Goal: Information Seeking & Learning: Learn about a topic

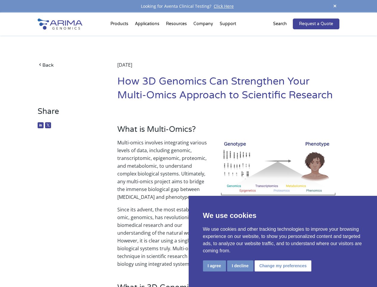
click at [188, 143] on p "Multi-omics involves integrating various levels of data, including genomic, tra…" at bounding box center [228, 172] width 222 height 67
click at [214, 265] on button "I agree" at bounding box center [214, 265] width 23 height 11
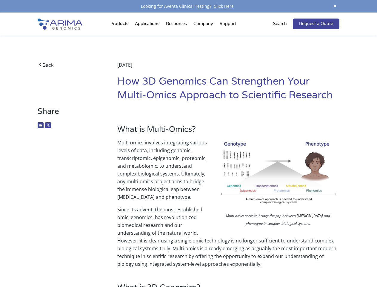
click at [240, 265] on p "Since its advent, the most established omic, genomics, has revolutionized biome…" at bounding box center [228, 236] width 222 height 62
click at [282, 265] on p "Since its advent, the most established omic, genomics, has revolutionized biome…" at bounding box center [228, 236] width 222 height 62
click at [335, 6] on span at bounding box center [335, 6] width 9 height 8
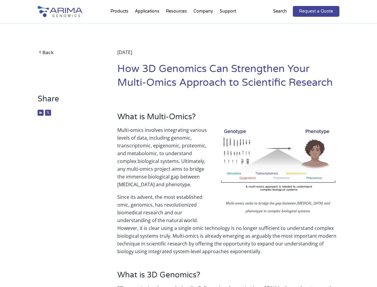
click at [188, 150] on p "Multi-omics involves integrating various levels of data, including genomic, tra…" at bounding box center [228, 159] width 222 height 67
click at [120, 25] on div "Back [DATE] How 3D Genomics Can Strengthen Your Multi-Omics Approach to Scienti…" at bounding box center [189, 58] width 302 height 71
click at [177, 25] on div "Back [DATE] How 3D Genomics Can Strengthen Your Multi-Omics Approach to Scienti…" at bounding box center [189, 58] width 302 height 71
click at [204, 25] on div "Back [DATE] How 3D Genomics Can Strengthen Your Multi-Omics Approach to Scienti…" at bounding box center [189, 58] width 302 height 71
click at [228, 25] on div "Back [DATE] How 3D Genomics Can Strengthen Your Multi-Omics Approach to Scienti…" at bounding box center [189, 58] width 302 height 71
